Goal: Information Seeking & Learning: Learn about a topic

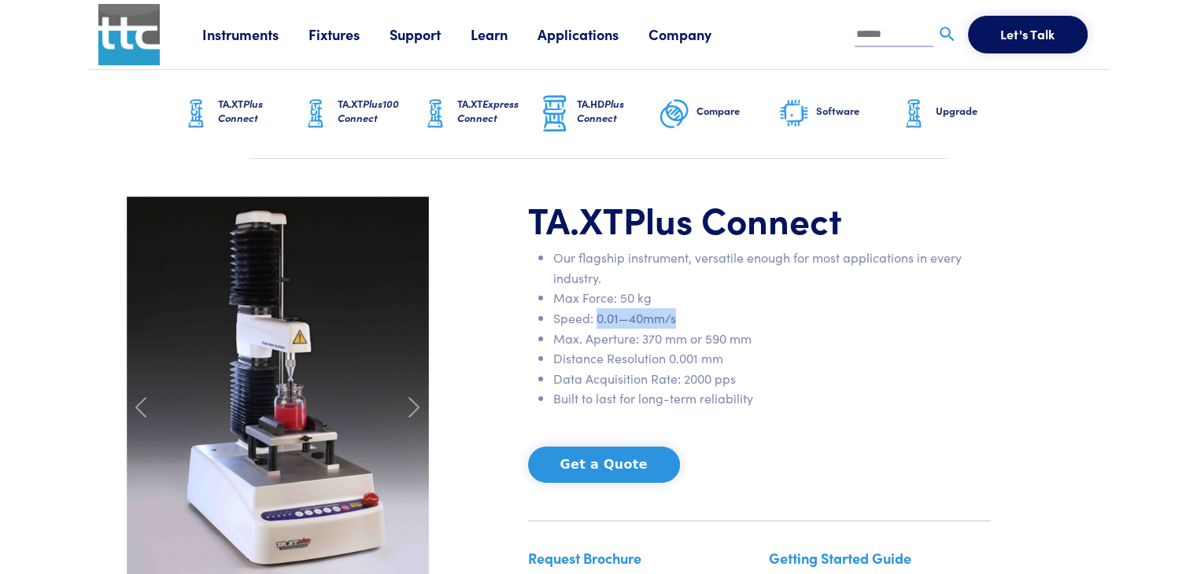
drag, startPoint x: 596, startPoint y: 320, endPoint x: 689, endPoint y: 319, distance: 93.6
click at [689, 319] on li "Speed: 0.01—40mm/s" at bounding box center [772, 318] width 438 height 20
copy li "0.01—40mm/s"
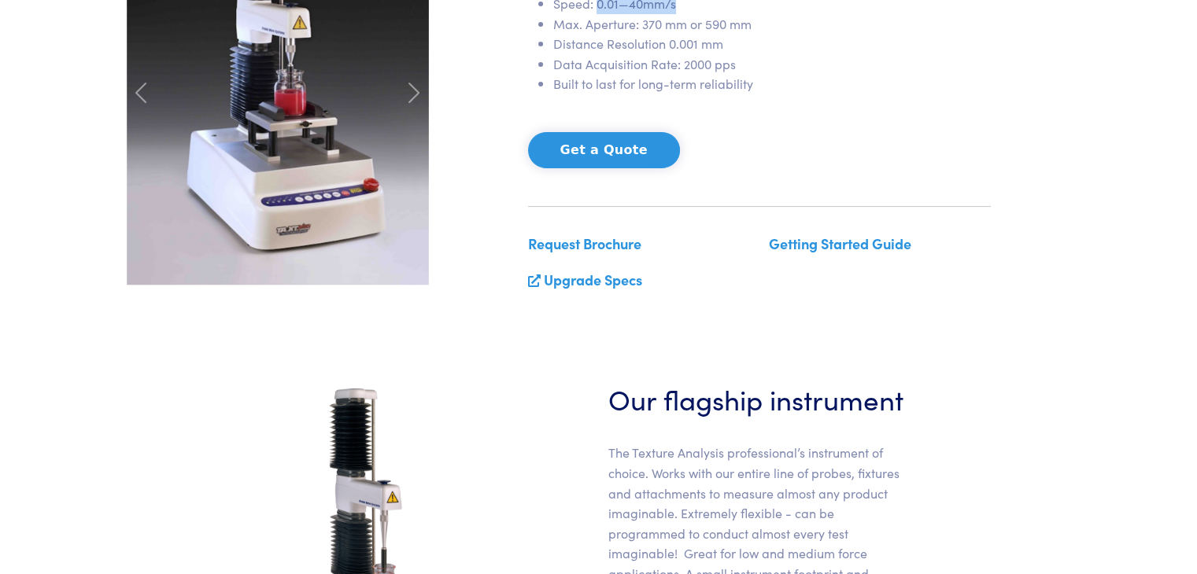
scroll to position [157, 0]
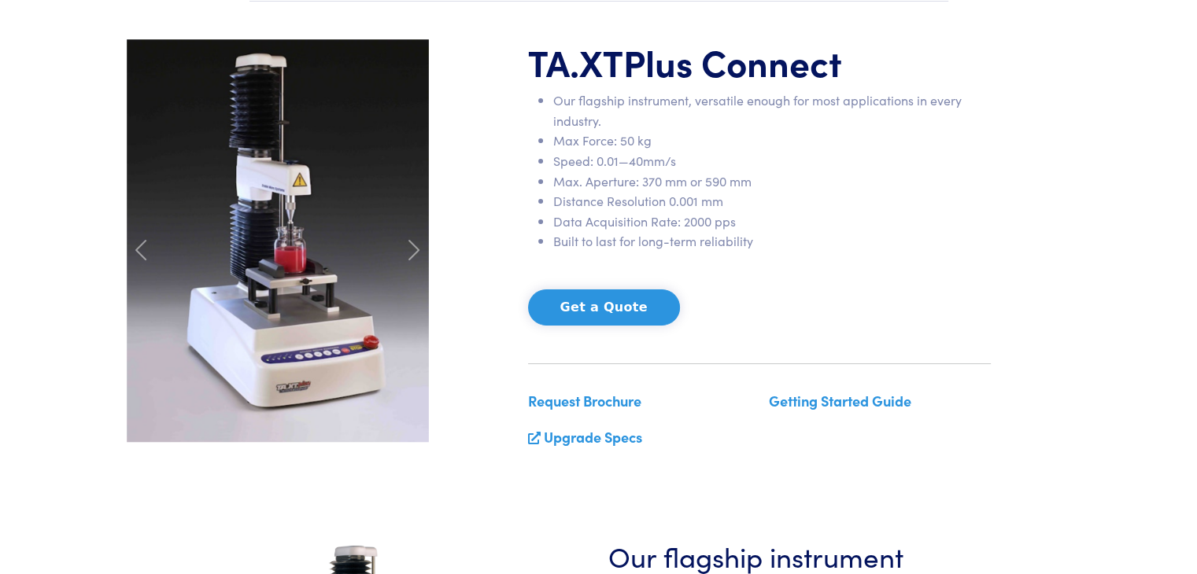
click at [660, 183] on li "Max. Aperture: 370 mm or 590 mm" at bounding box center [772, 182] width 438 height 20
click at [790, 212] on li "Data Acquisition Rate: 2000 pps" at bounding box center [772, 222] width 438 height 20
drag, startPoint x: 686, startPoint y: 183, endPoint x: 641, endPoint y: 183, distance: 45.6
click at [641, 183] on li "Max. Aperture: 370 mm or 590 mm" at bounding box center [772, 182] width 438 height 20
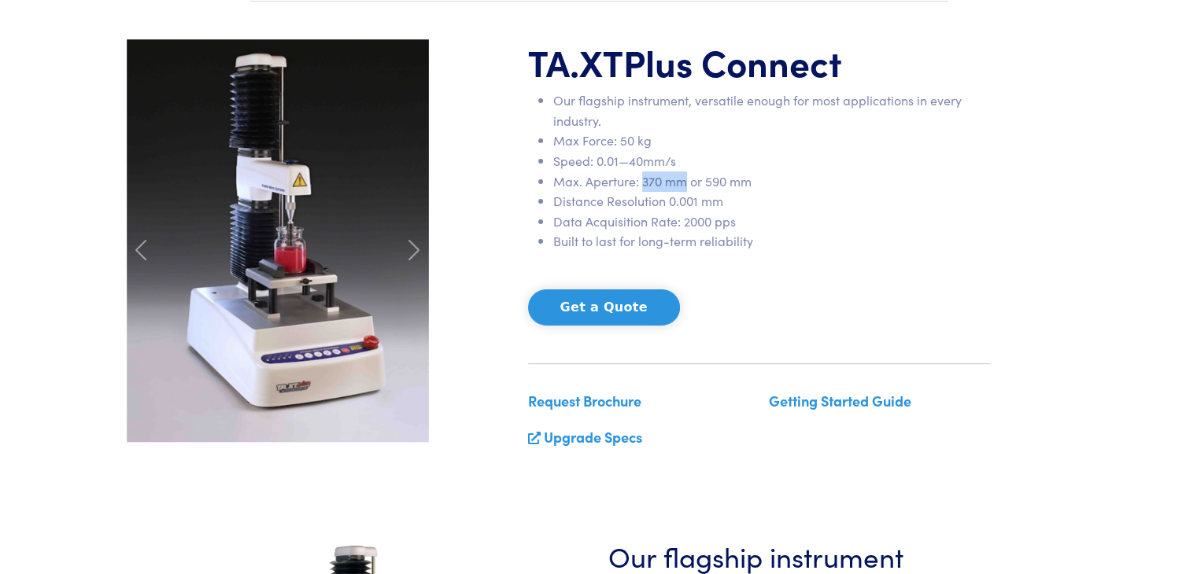
copy li "370 mm"
